Goal: Complete application form: Complete application form

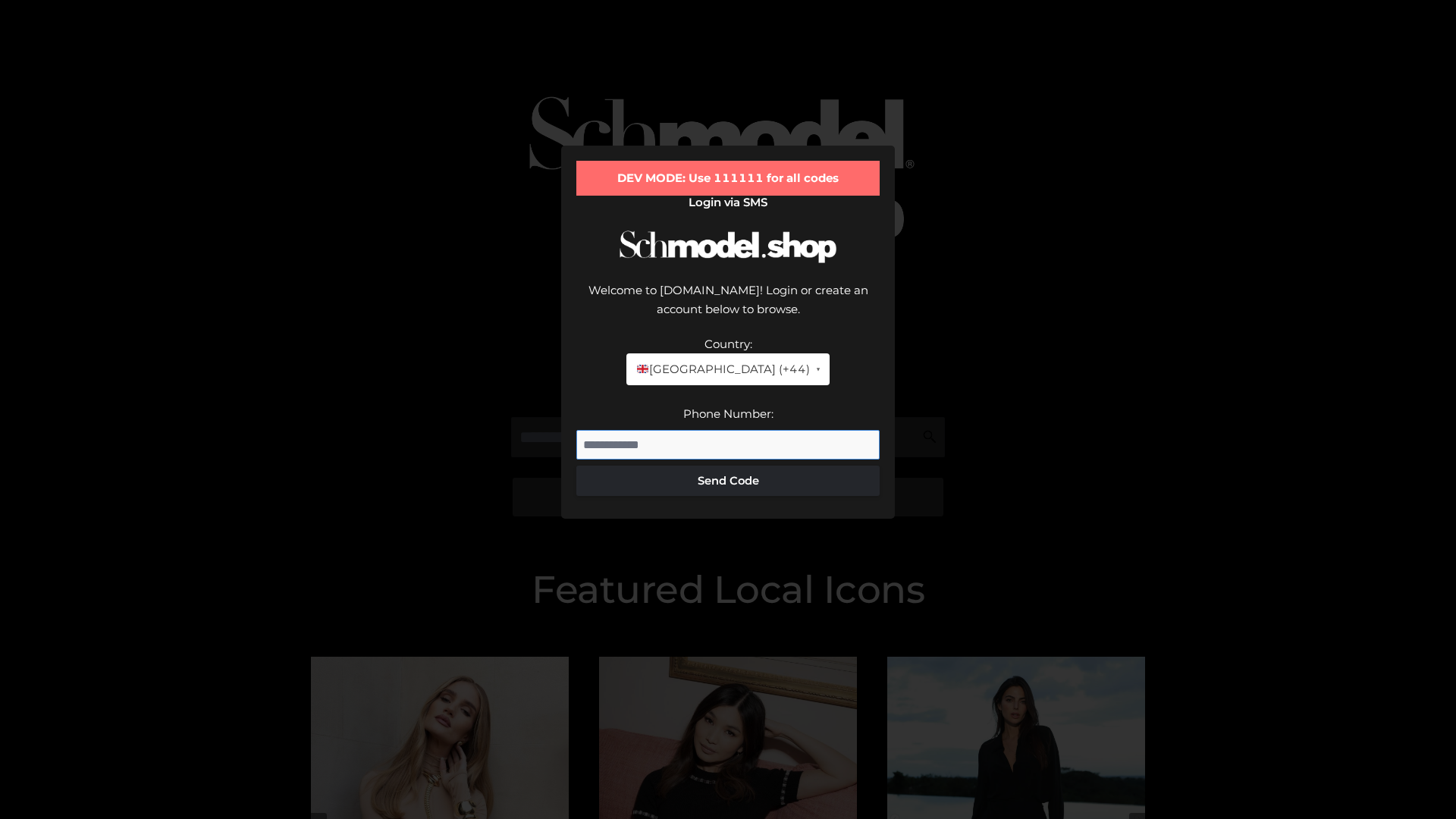
click at [728, 430] on input "Phone Number:" at bounding box center [728, 445] width 303 height 30
type input "**********"
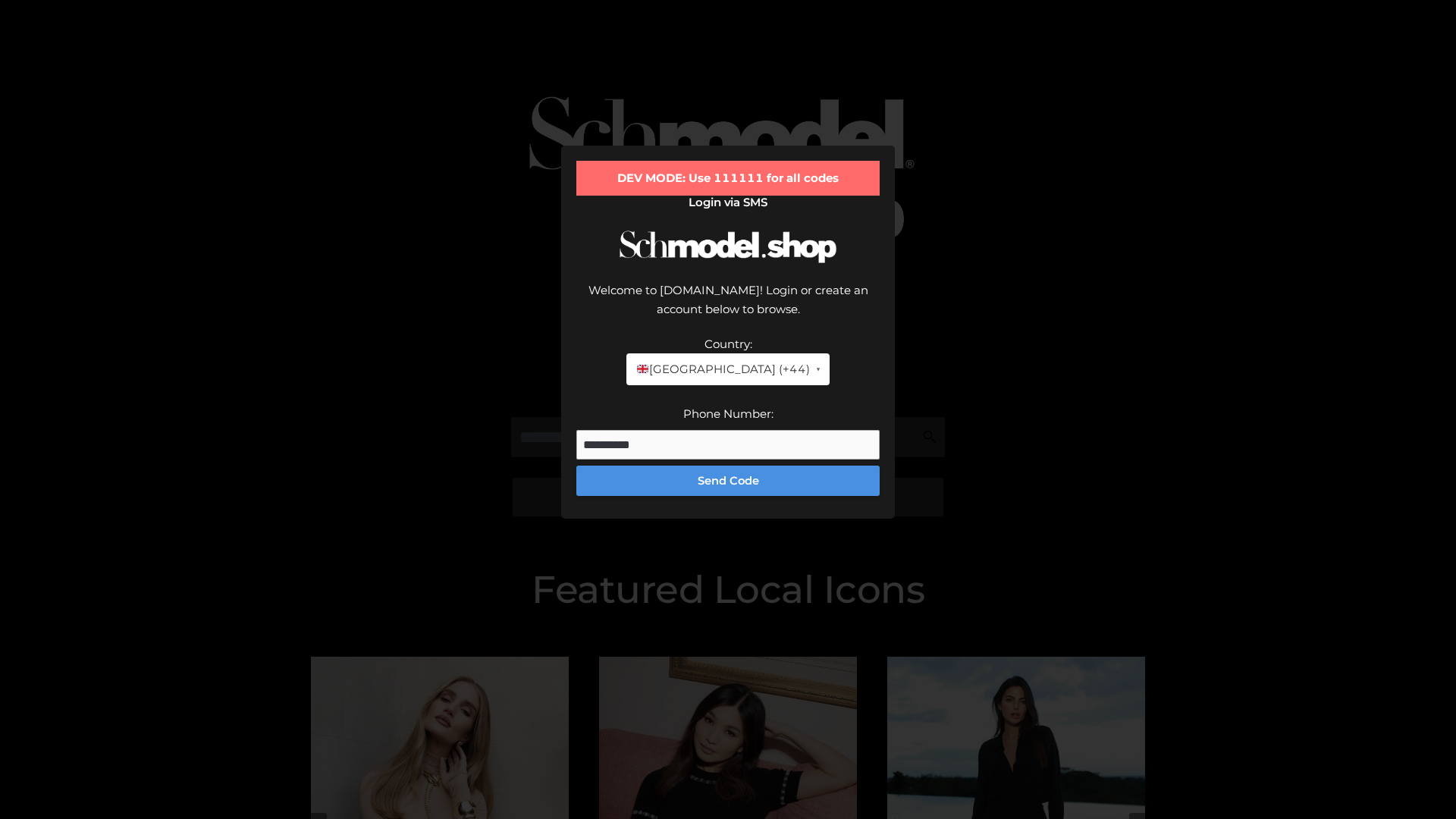
click at [728, 465] on button "Send Code" at bounding box center [728, 481] width 303 height 30
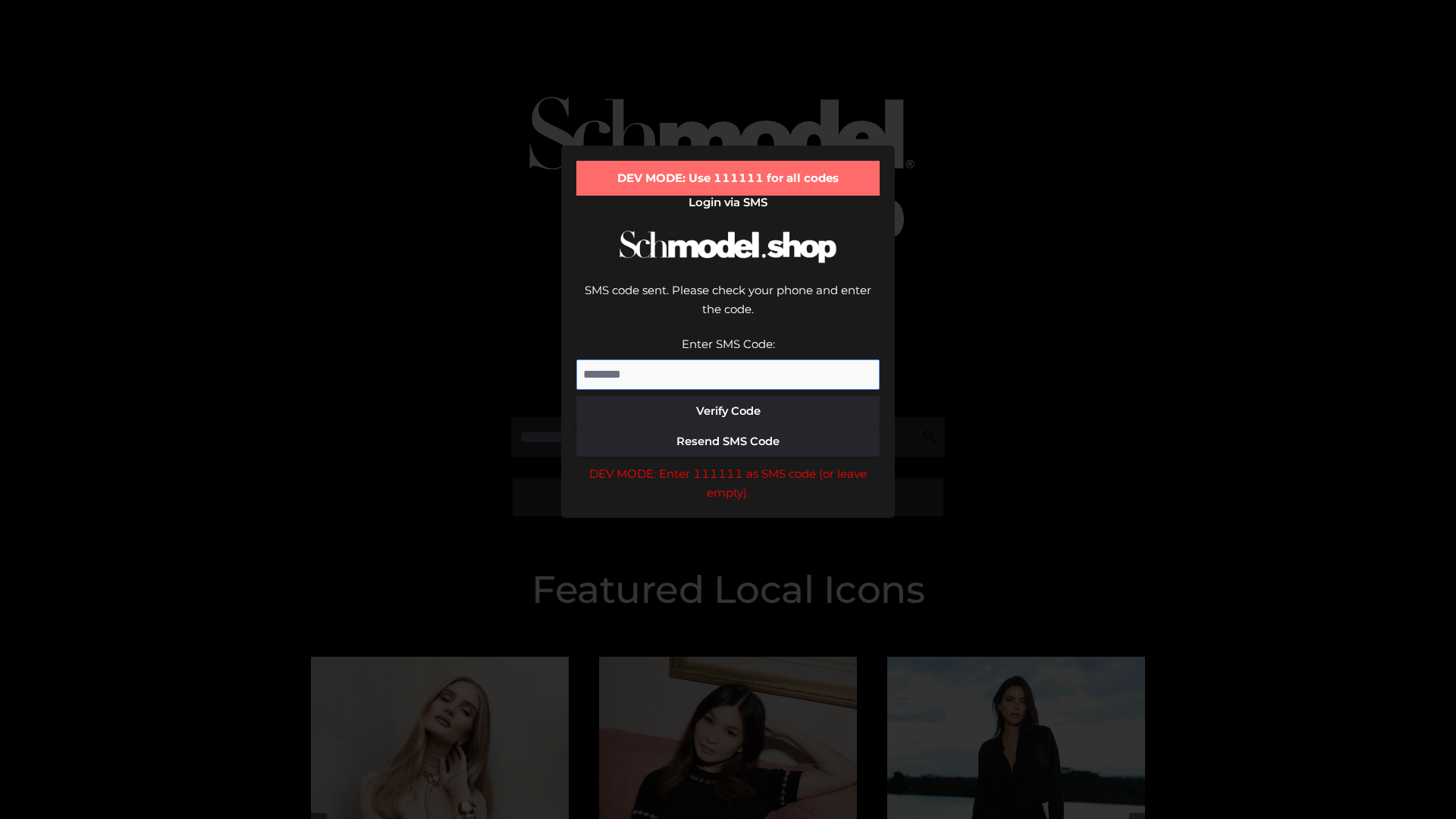
click at [728, 360] on input "Enter SMS Code:" at bounding box center [728, 375] width 303 height 30
type input "******"
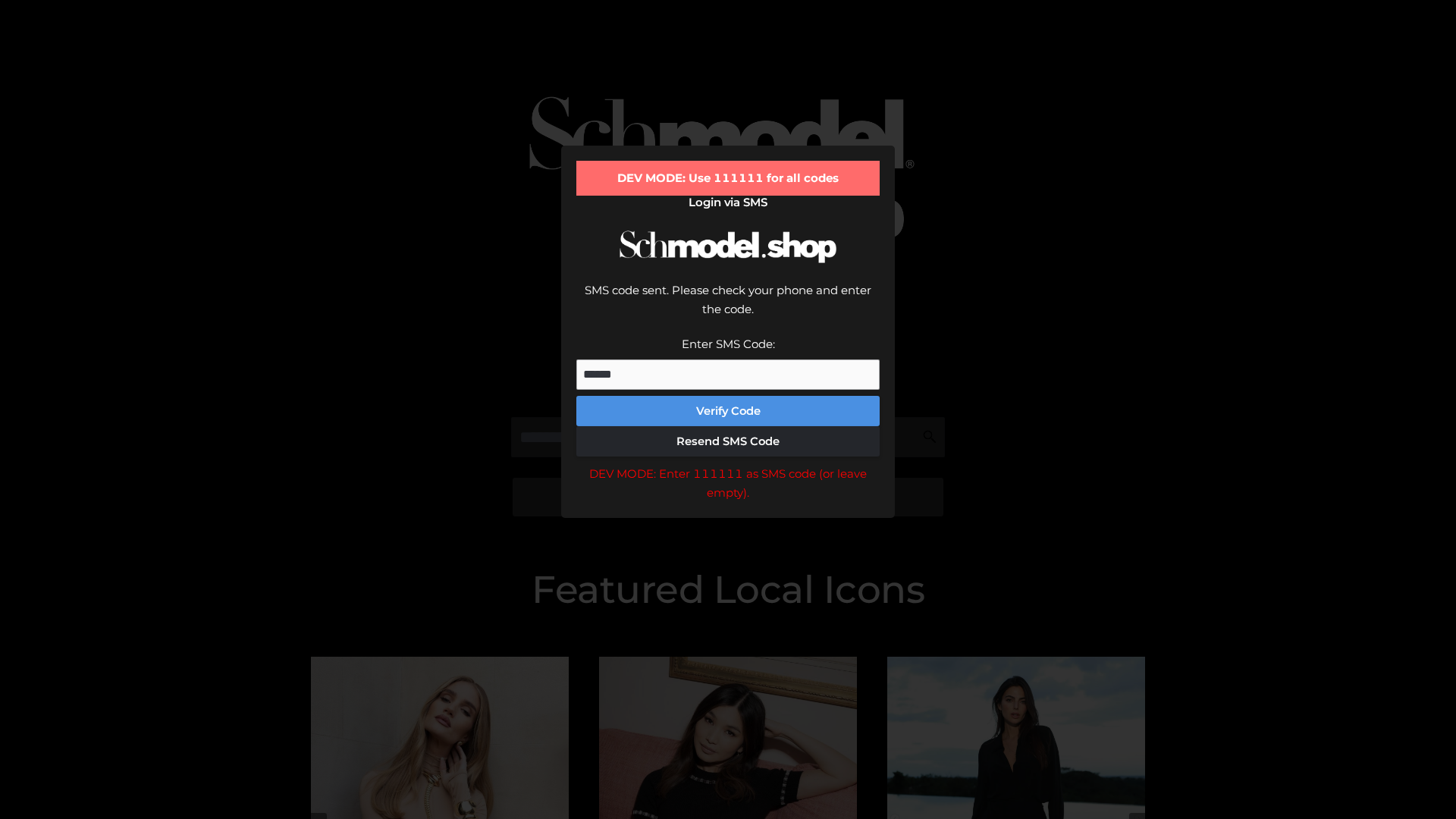
click at [728, 396] on button "Verify Code" at bounding box center [728, 411] width 303 height 30
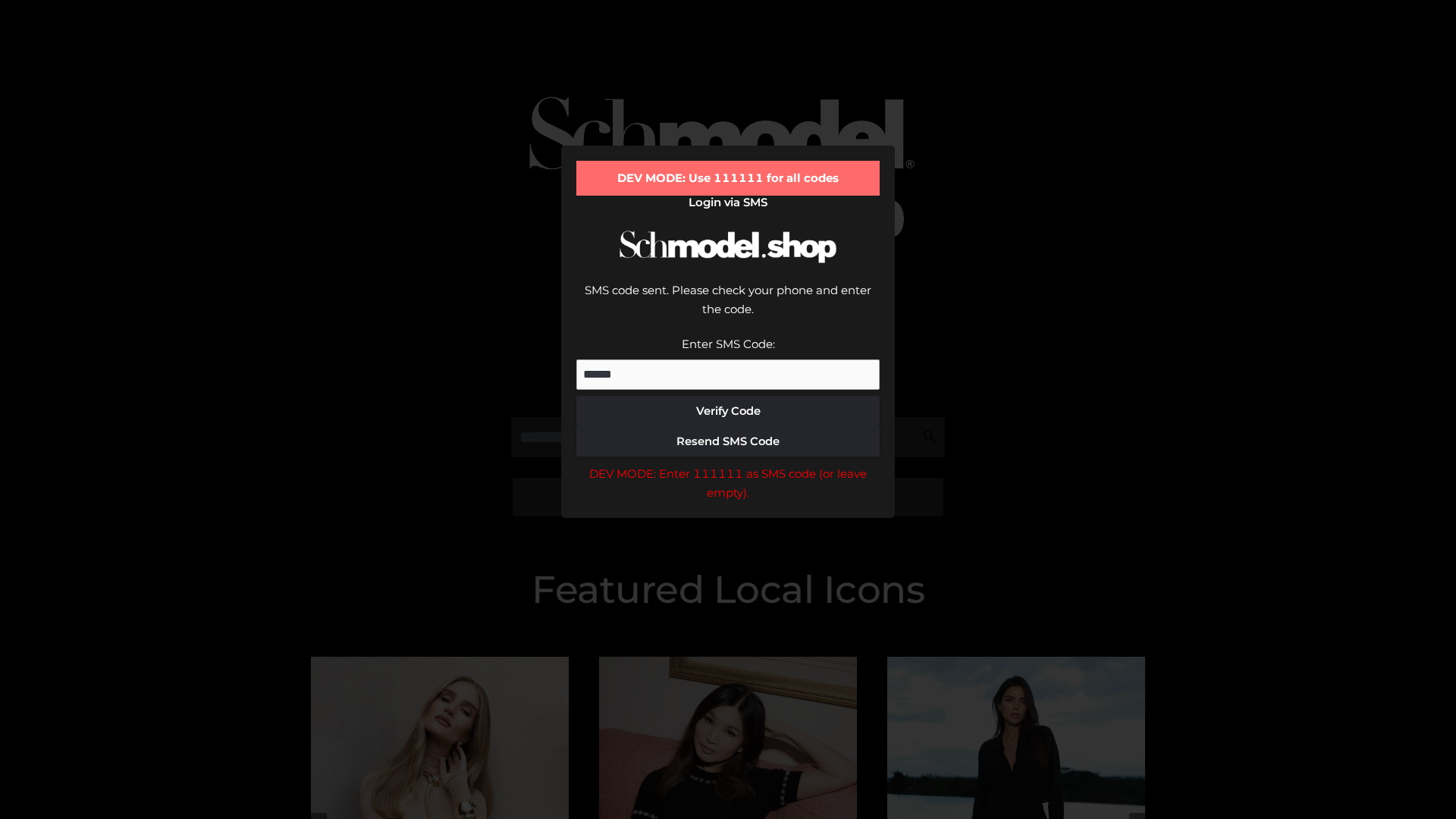
click at [728, 464] on div "DEV MODE: Enter 111111 as SMS code (or leave empty)." at bounding box center [728, 483] width 303 height 39
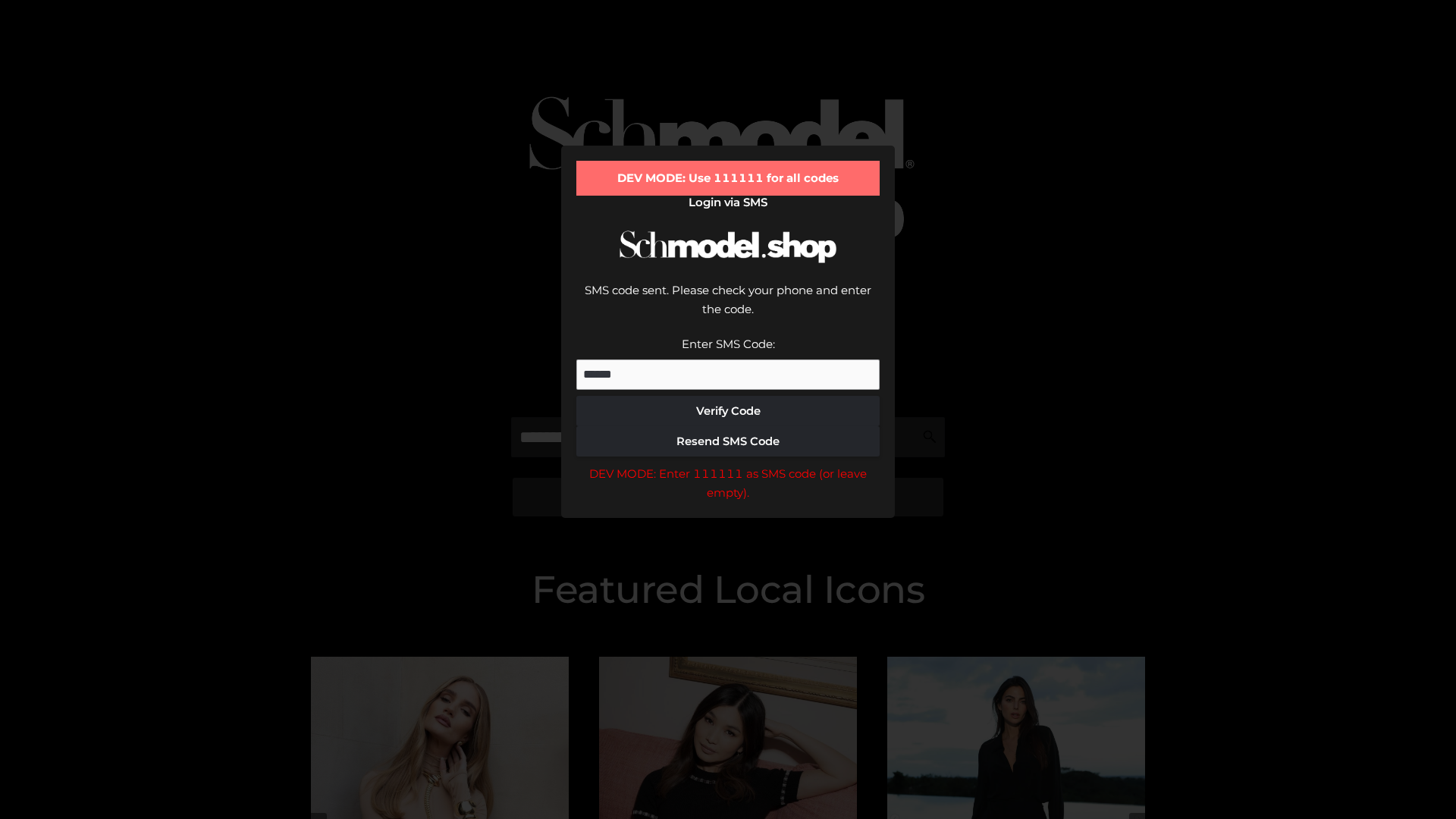
click at [728, 464] on div "DEV MODE: Enter 111111 as SMS code (or leave empty)." at bounding box center [728, 483] width 303 height 39
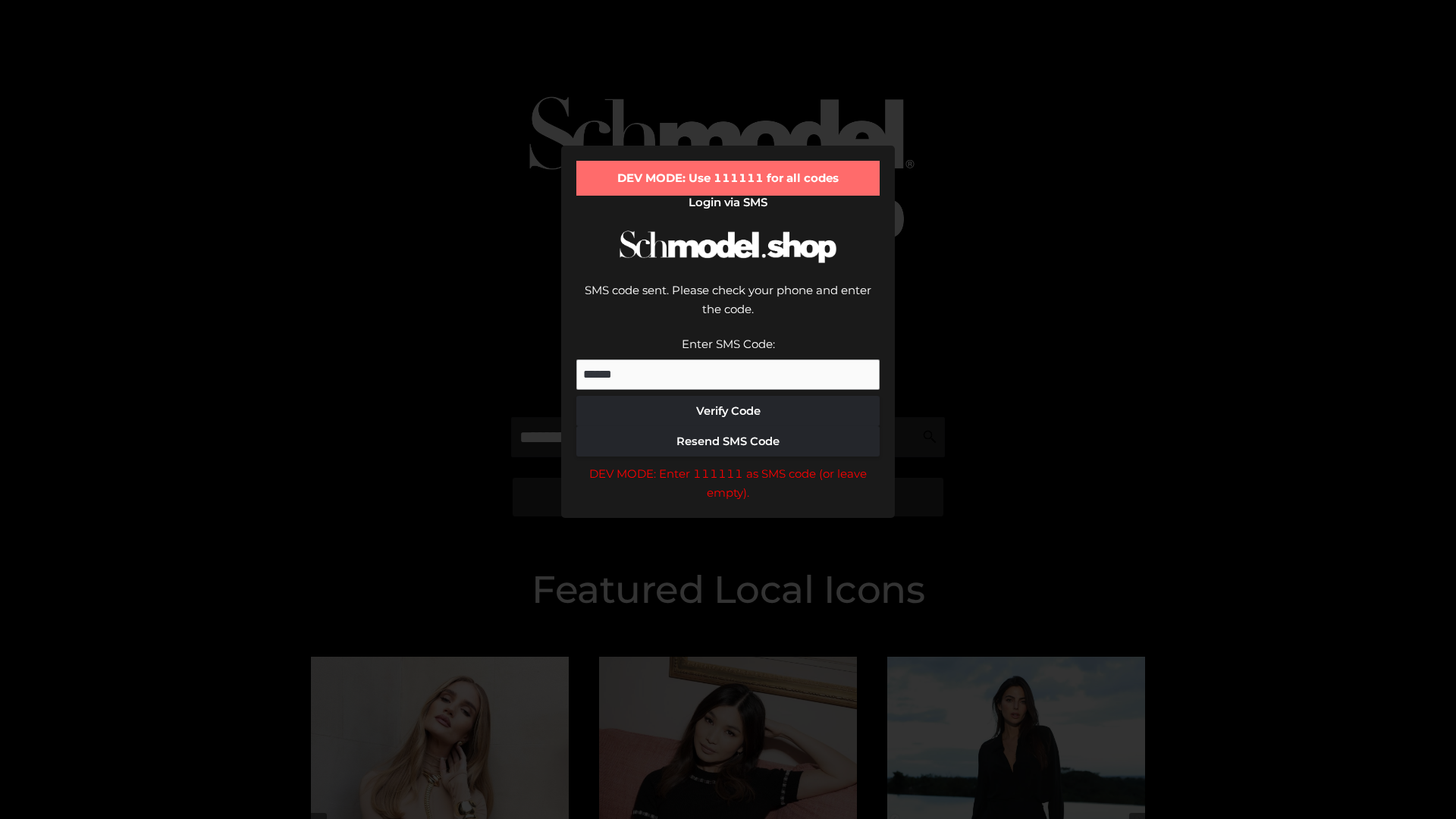
click at [728, 464] on div "DEV MODE: Enter 111111 as SMS code (or leave empty)." at bounding box center [728, 483] width 303 height 39
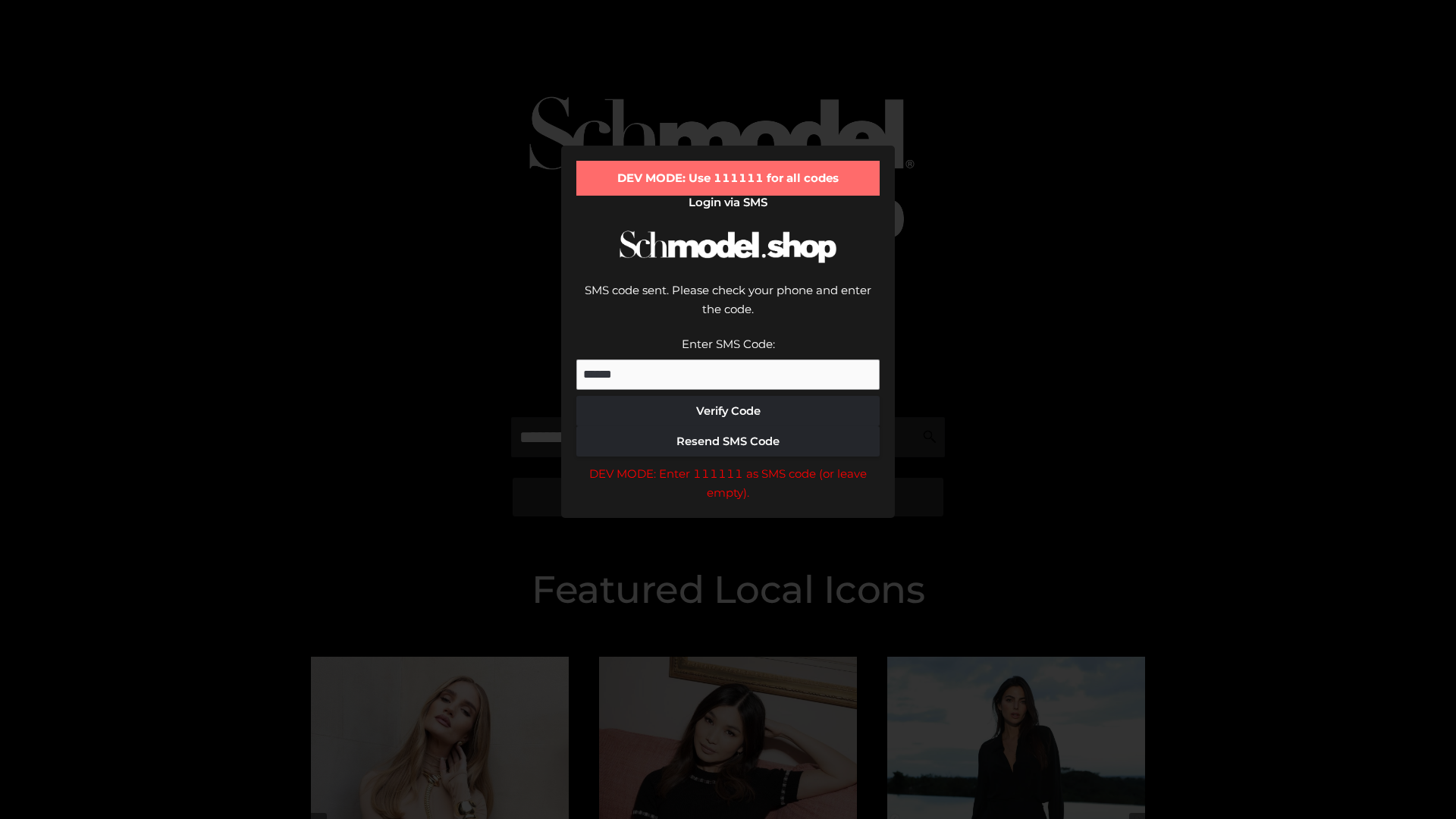
click at [728, 464] on div "DEV MODE: Enter 111111 as SMS code (or leave empty)." at bounding box center [728, 483] width 303 height 39
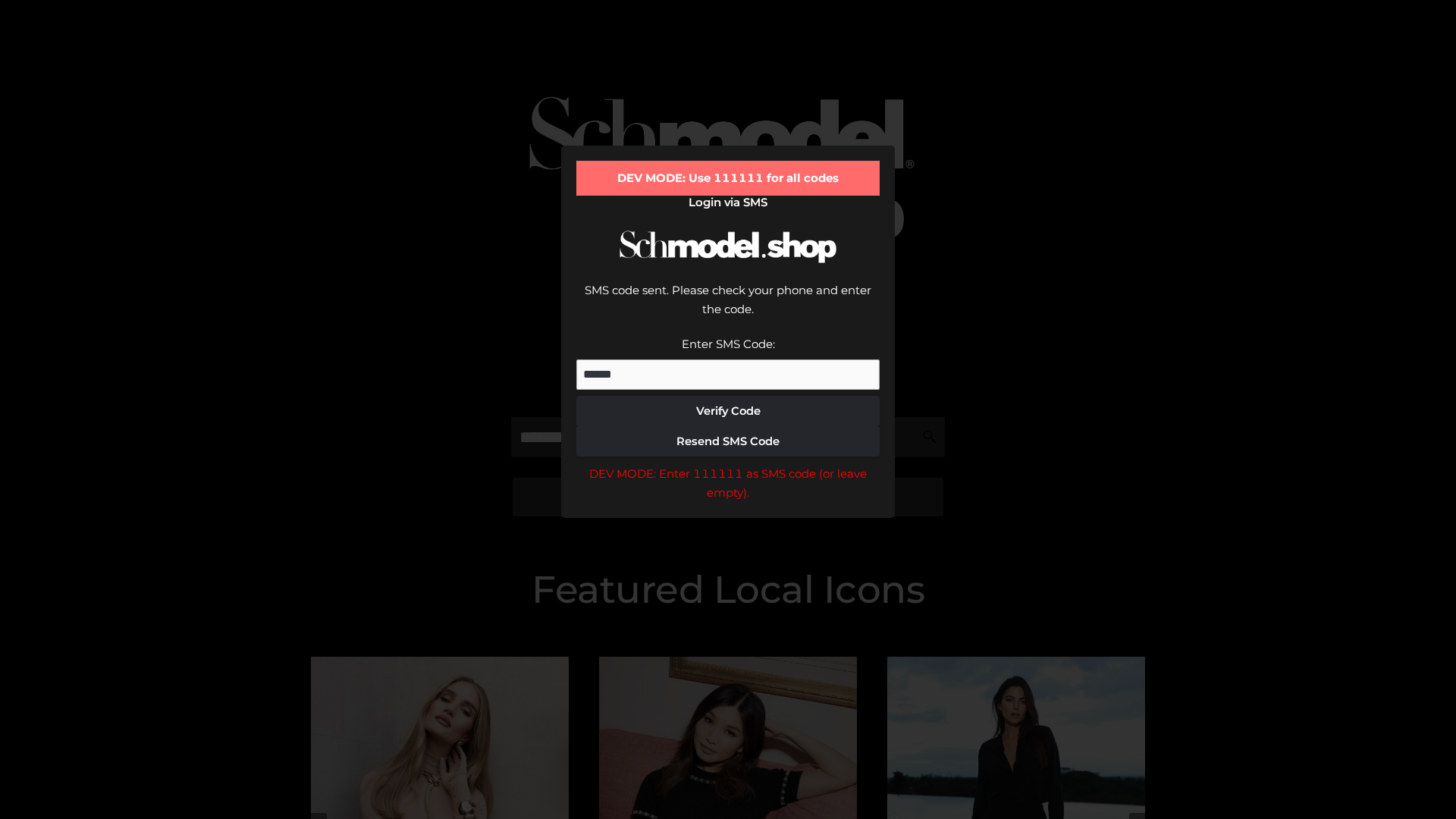
click at [728, 464] on div "DEV MODE: Enter 111111 as SMS code (or leave empty)." at bounding box center [728, 483] width 303 height 39
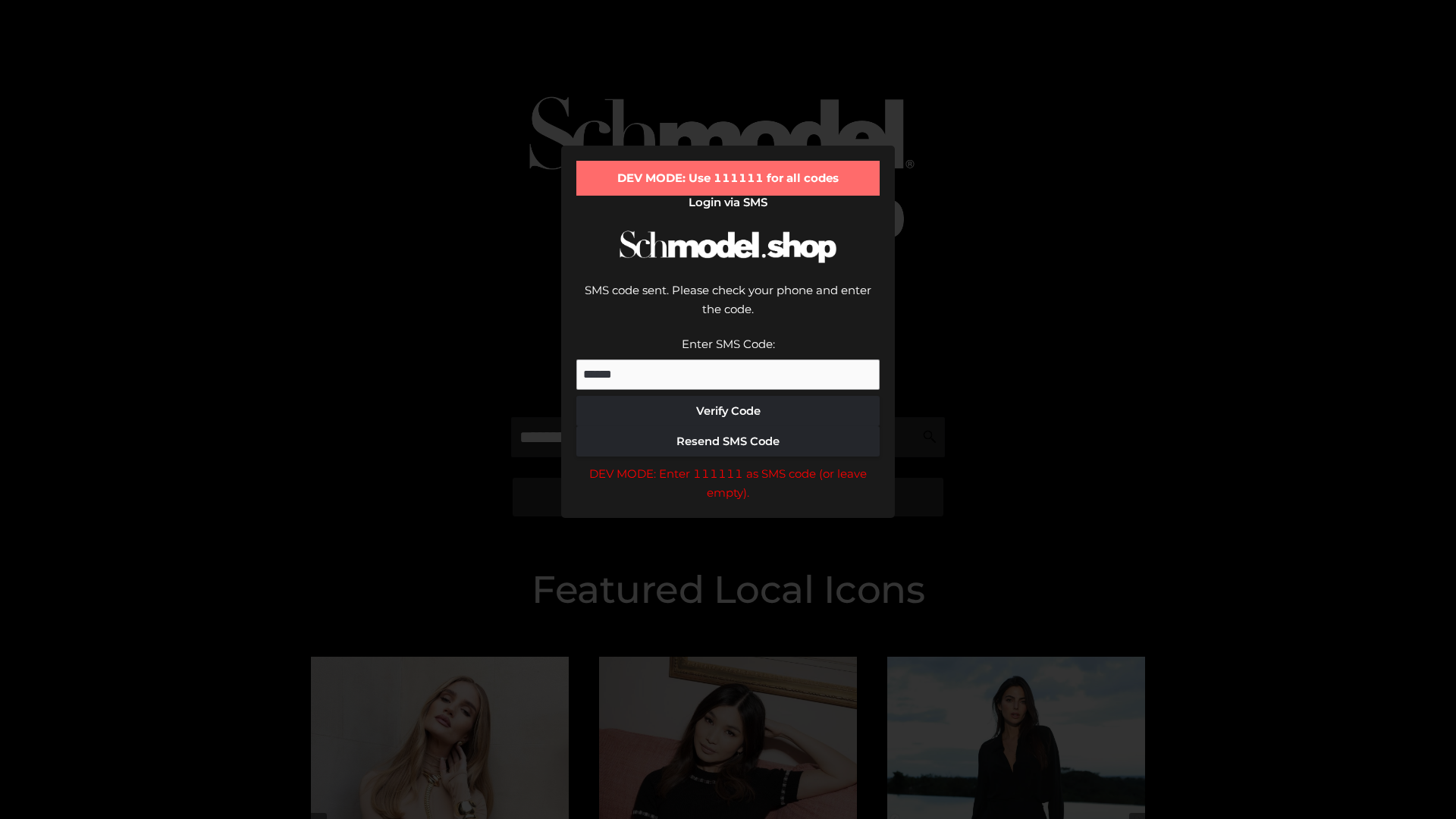
click at [728, 464] on div "DEV MODE: Enter 111111 as SMS code (or leave empty)." at bounding box center [728, 483] width 303 height 39
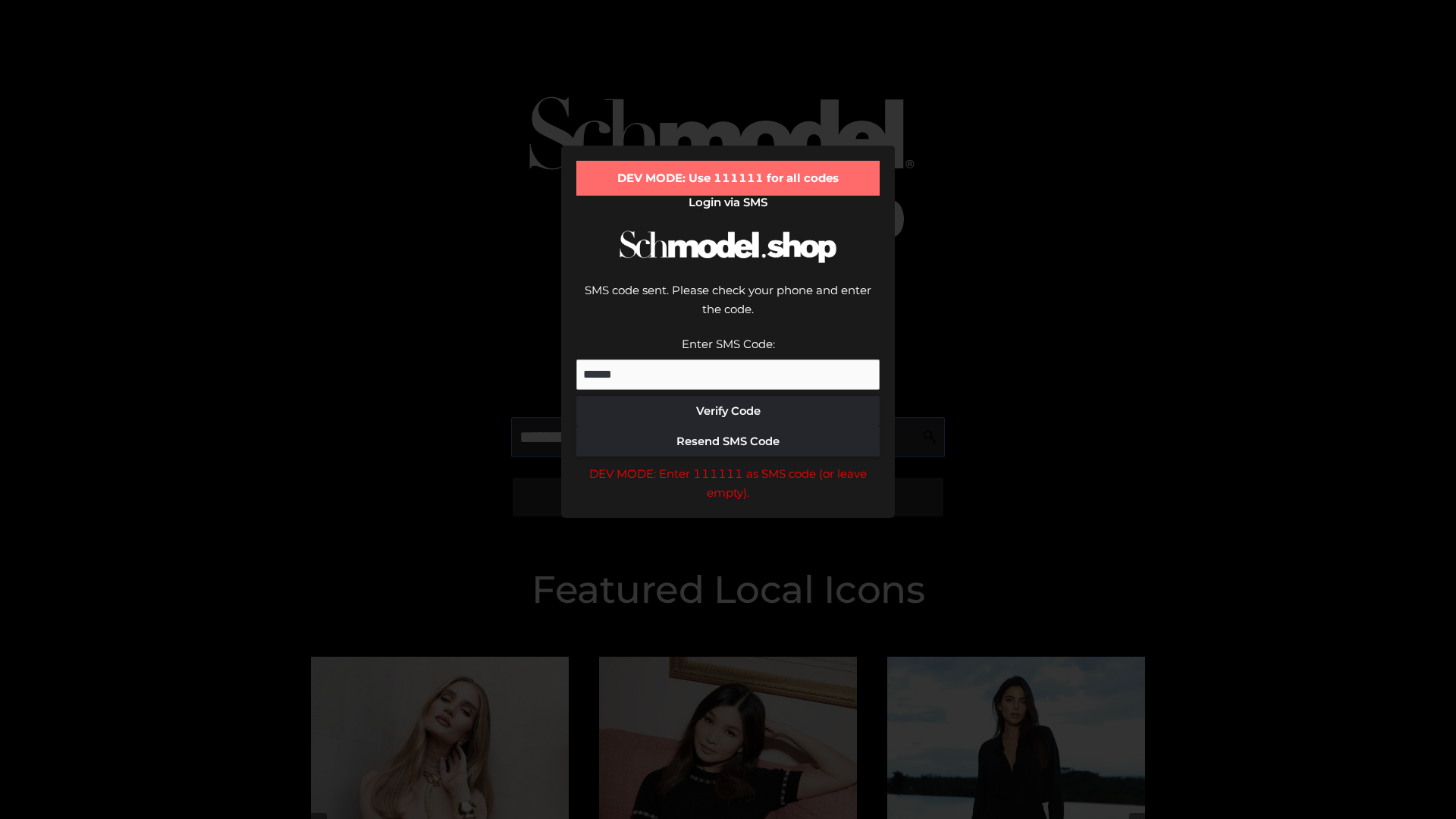
scroll to position [0, 78]
click at [728, 464] on div "DEV MODE: Enter 111111 as SMS code (or leave empty)." at bounding box center [728, 483] width 303 height 39
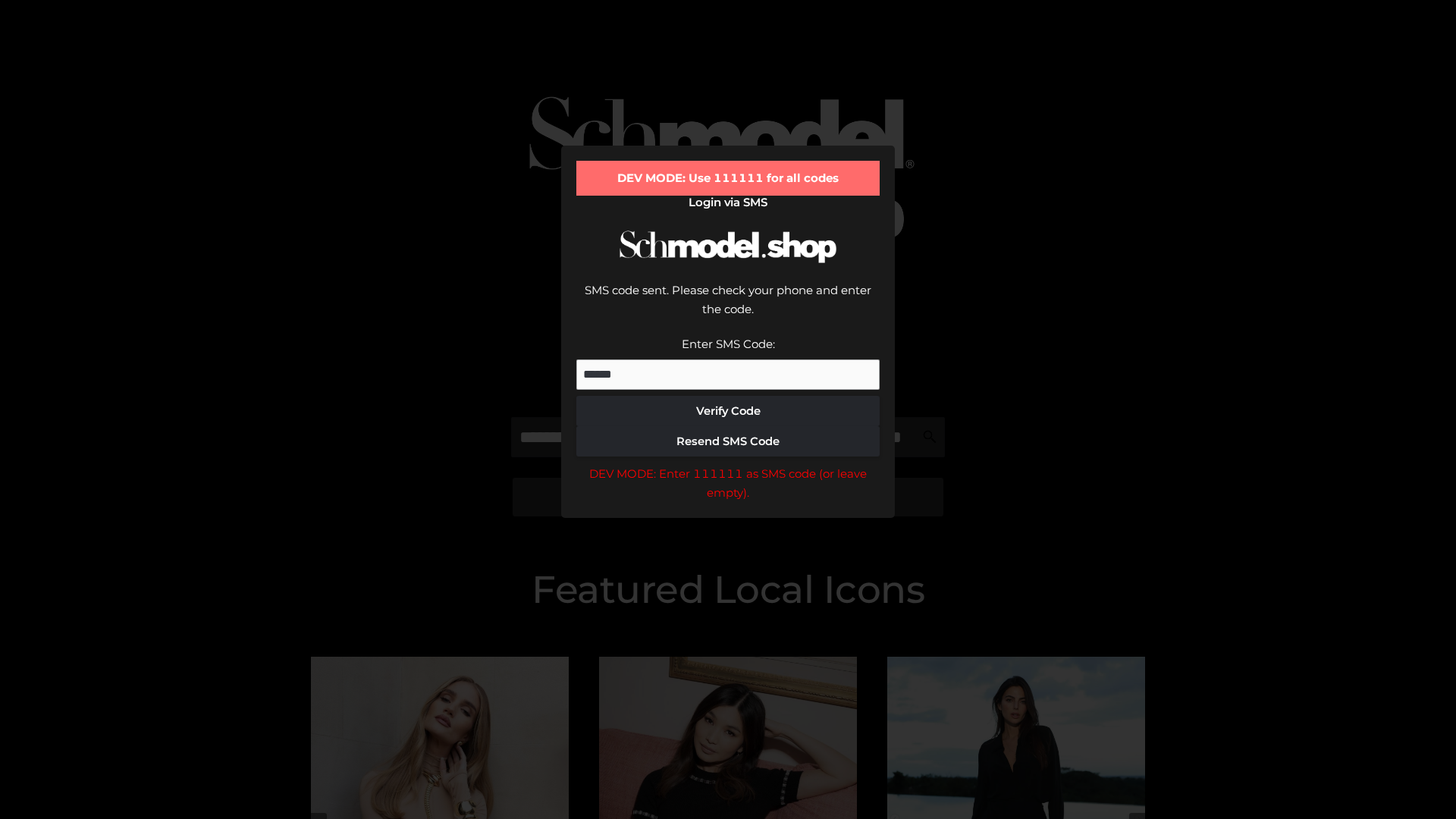
click at [728, 464] on div "DEV MODE: Enter 111111 as SMS code (or leave empty)." at bounding box center [728, 483] width 303 height 39
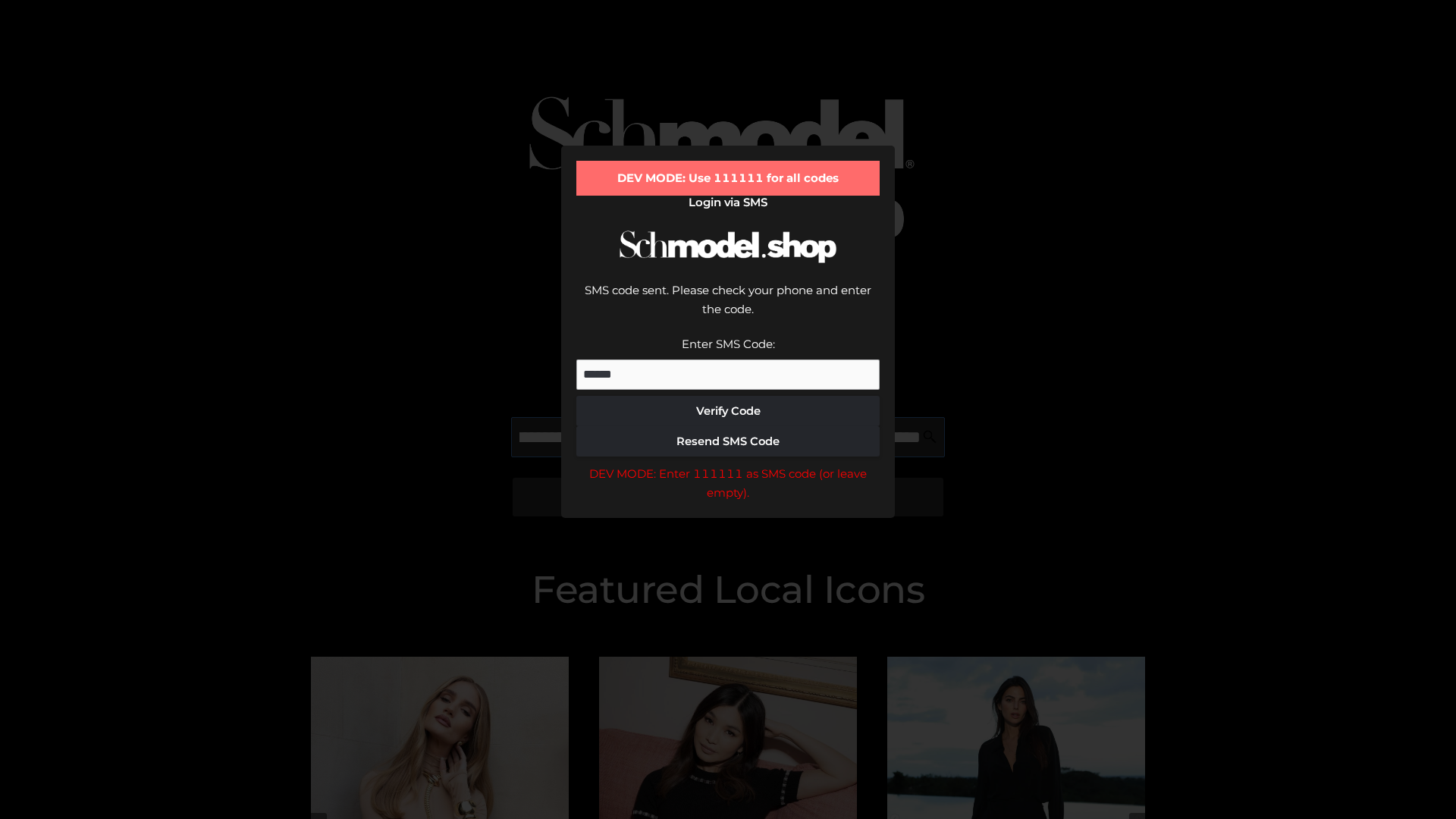
scroll to position [0, 165]
click at [728, 464] on div "DEV MODE: Enter 111111 as SMS code (or leave empty)." at bounding box center [728, 483] width 303 height 39
type input "**********"
